Goal: Check status

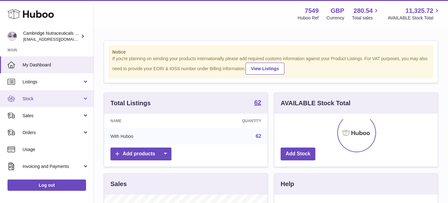
scroll to position [98, 163]
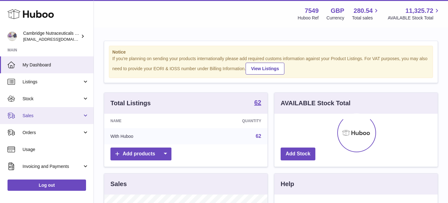
click at [54, 114] on span "Sales" at bounding box center [53, 116] width 60 height 6
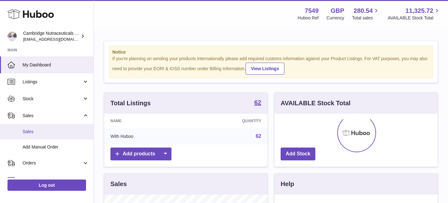
click at [58, 127] on link "Sales" at bounding box center [47, 131] width 94 height 15
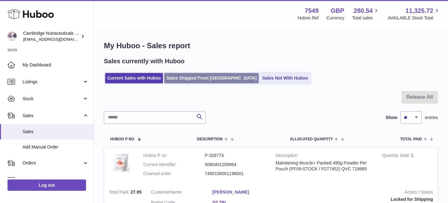
click at [185, 77] on link "Sales Shipped From [GEOGRAPHIC_DATA]" at bounding box center [211, 78] width 95 height 10
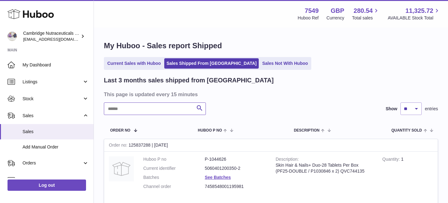
click at [149, 106] on input "text" at bounding box center [155, 108] width 102 height 13
paste input "*******"
type input "*******"
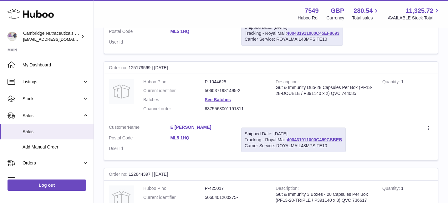
scroll to position [305, 0]
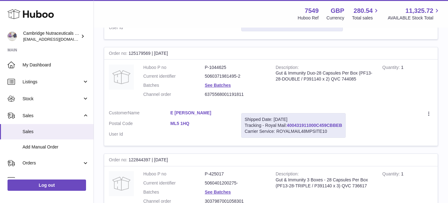
click at [304, 124] on link "400431911000C459CBBEB" at bounding box center [314, 125] width 55 height 5
drag, startPoint x: 344, startPoint y: 126, endPoint x: 289, endPoint y: 126, distance: 55.4
click at [289, 126] on div "Shipped Date: 24th Sep 2025 Tracking - Royal Mail: 400431911000C459CBBEB Carrie…" at bounding box center [293, 125] width 105 height 25
copy link "400431911000C459CBBEB"
